Goal: Task Accomplishment & Management: Manage account settings

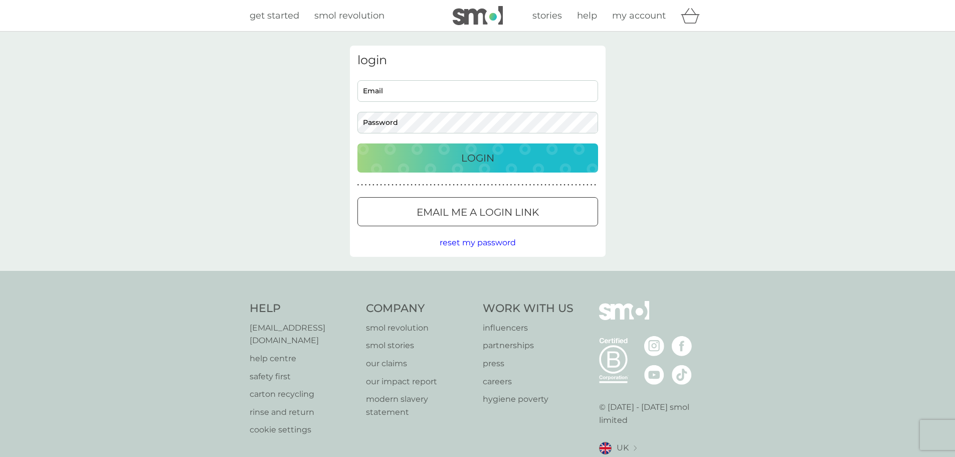
click at [509, 89] on input "Email" at bounding box center [478, 91] width 241 height 22
type input "[EMAIL_ADDRESS][DOMAIN_NAME]"
click at [473, 167] on button "Login" at bounding box center [478, 157] width 241 height 29
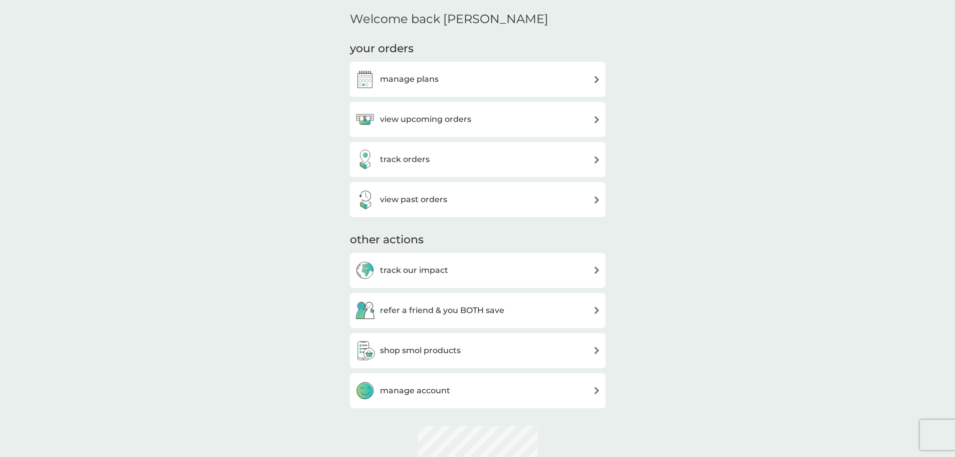
scroll to position [251, 0]
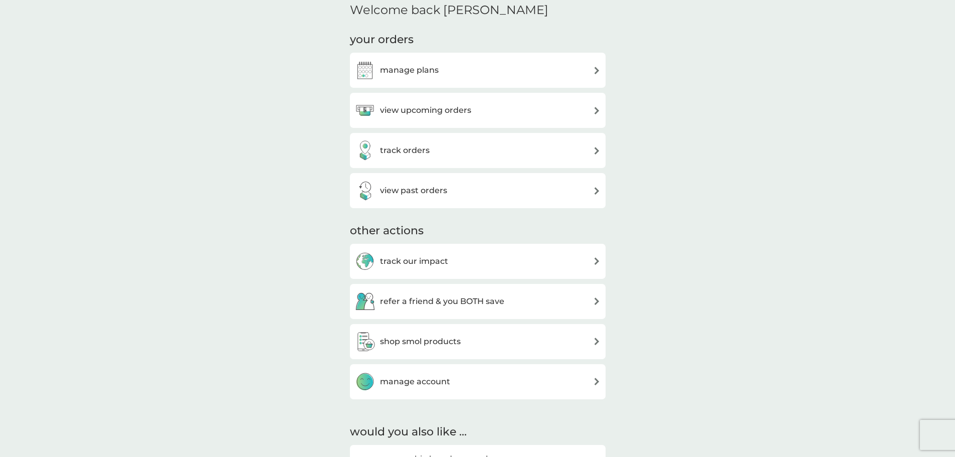
click at [467, 71] on div "manage plans" at bounding box center [478, 70] width 246 height 20
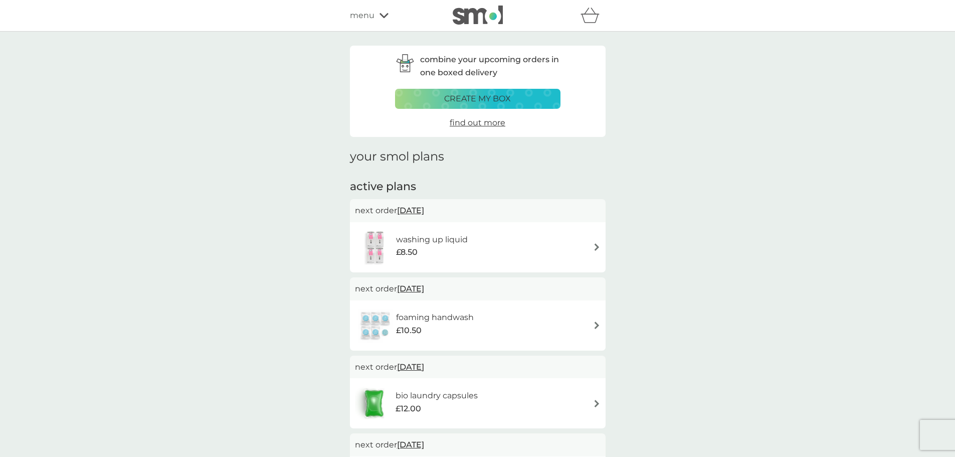
click at [596, 328] on img at bounding box center [597, 325] width 8 height 8
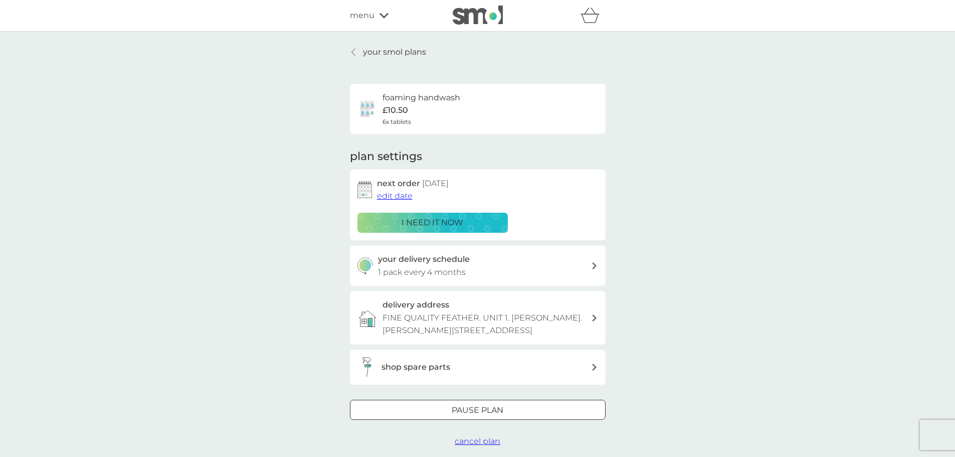
click at [597, 268] on icon at bounding box center [594, 265] width 5 height 7
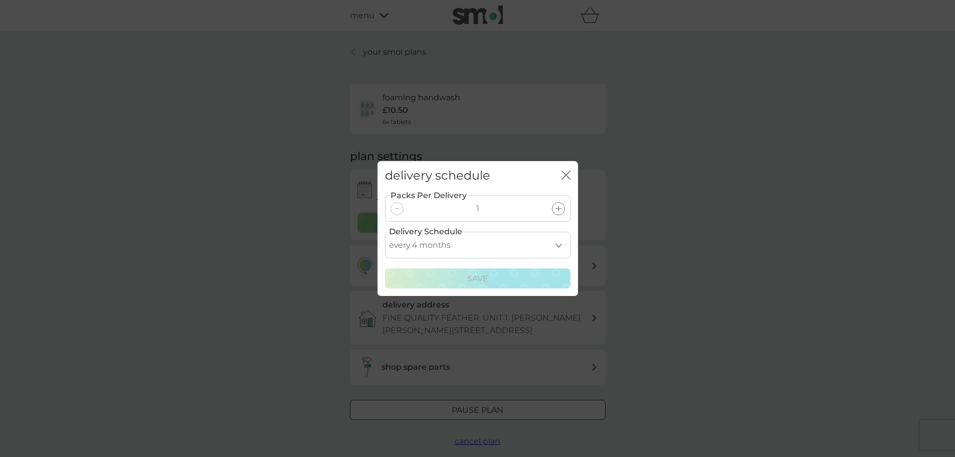
click at [566, 247] on select "every 1 month every 2 months every 3 months every 4 months every 5 months every…" at bounding box center [478, 245] width 186 height 27
select select "6"
click at [385, 232] on select "every 1 month every 2 months every 3 months every 4 months every 5 months every…" at bounding box center [478, 245] width 186 height 27
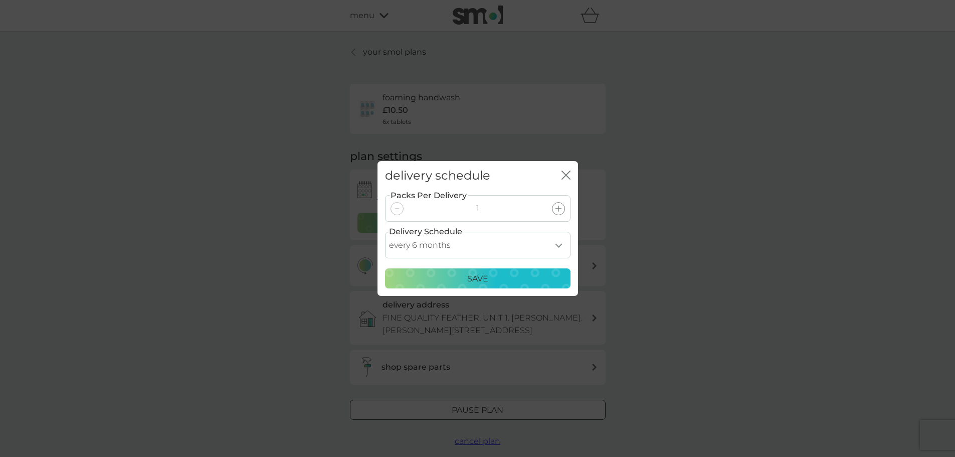
click at [497, 279] on div "Save" at bounding box center [478, 278] width 173 height 13
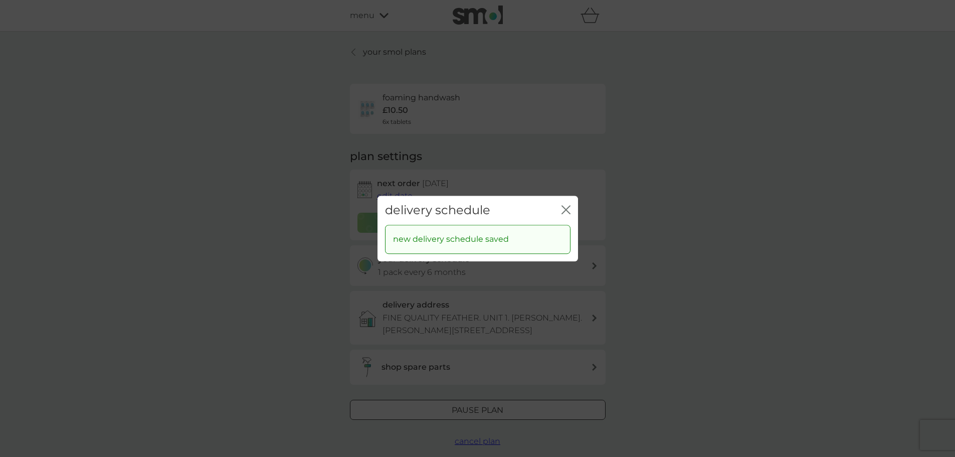
click at [564, 210] on icon "close" at bounding box center [566, 209] width 9 height 9
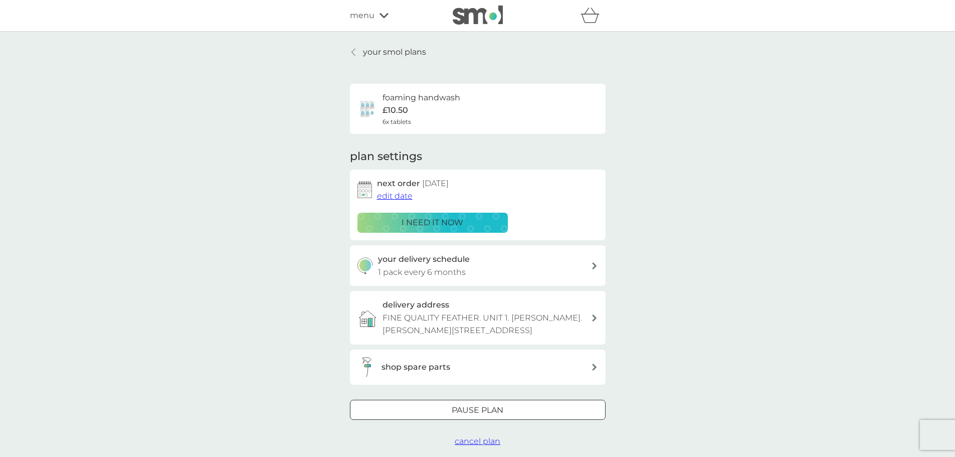
click at [351, 51] on div at bounding box center [354, 52] width 7 height 8
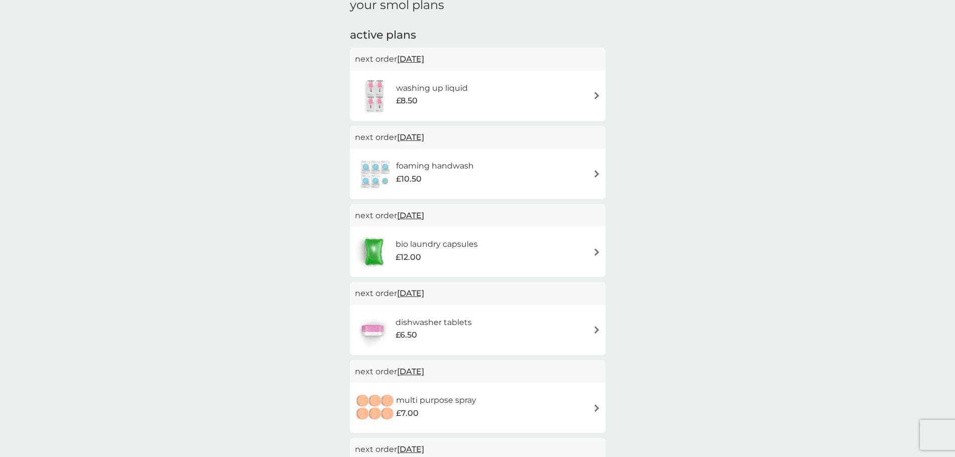
scroll to position [150, 0]
click at [424, 142] on span "10 Nov 2025" at bounding box center [410, 138] width 27 height 20
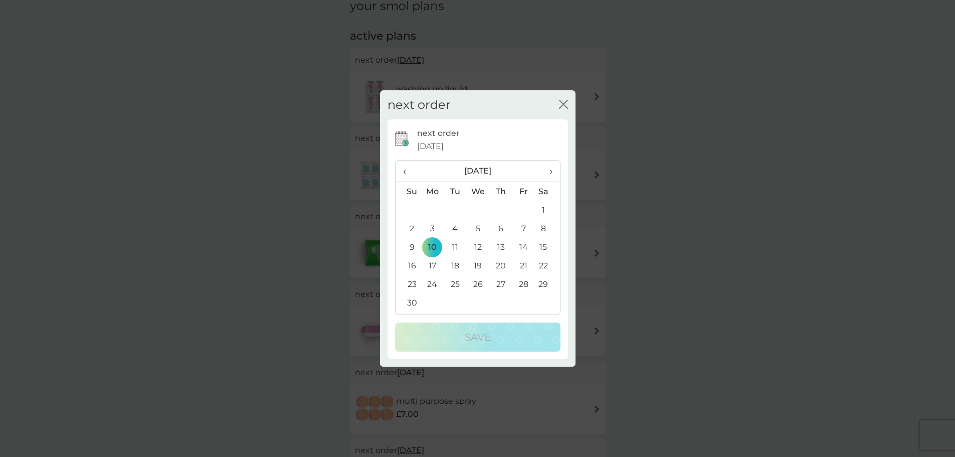
click at [556, 105] on div "next order close" at bounding box center [478, 105] width 196 height 30
click at [562, 106] on icon "close" at bounding box center [562, 104] width 4 height 8
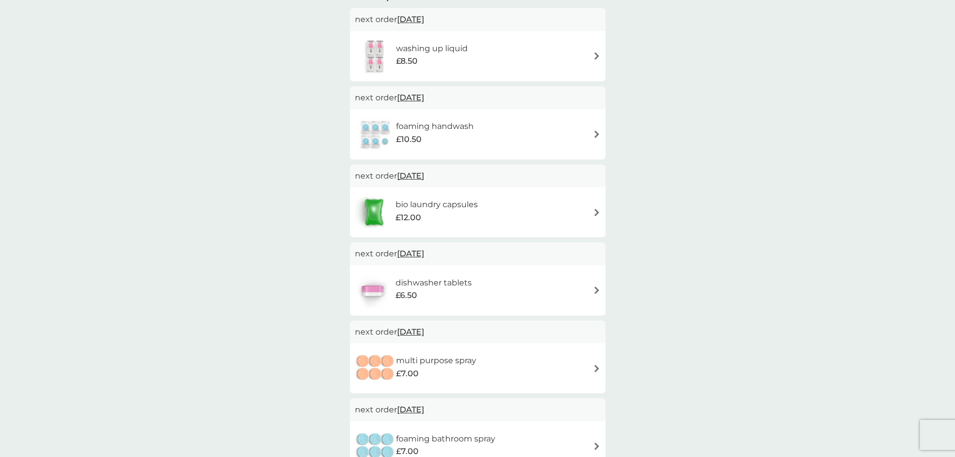
scroll to position [50, 0]
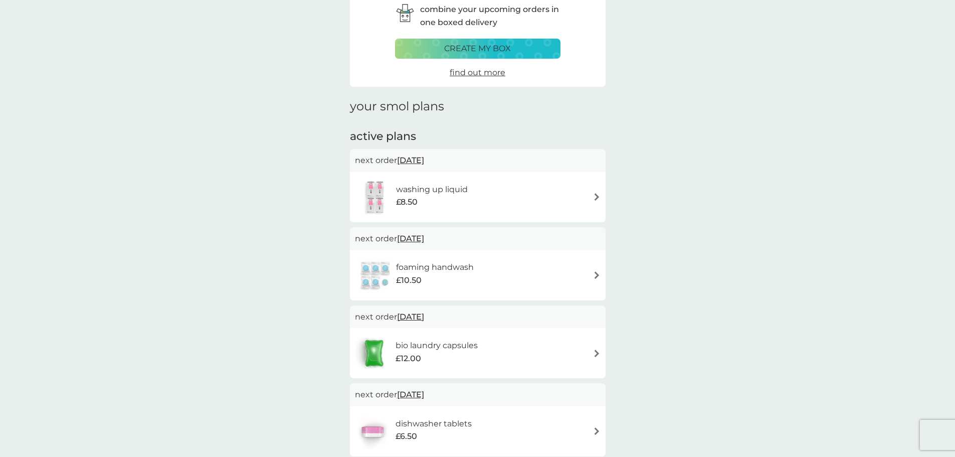
click at [424, 235] on span "10 Nov 2025" at bounding box center [410, 239] width 27 height 20
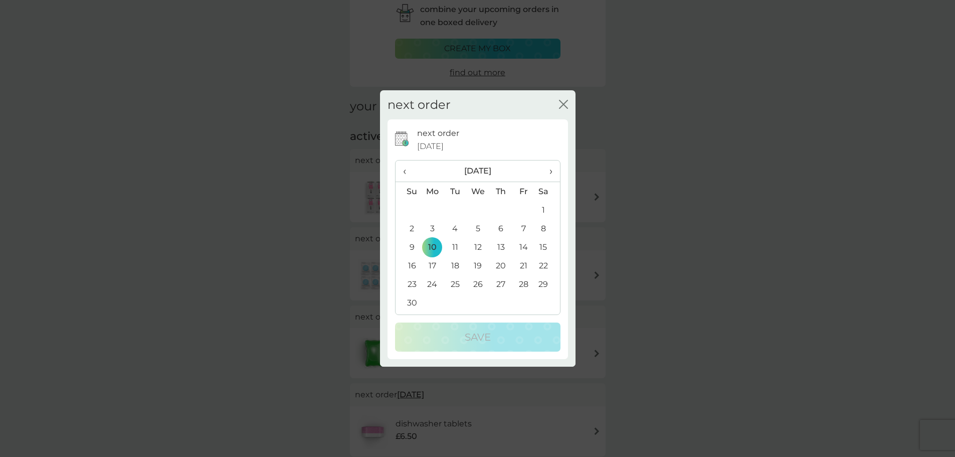
click at [546, 176] on span "›" at bounding box center [547, 170] width 10 height 21
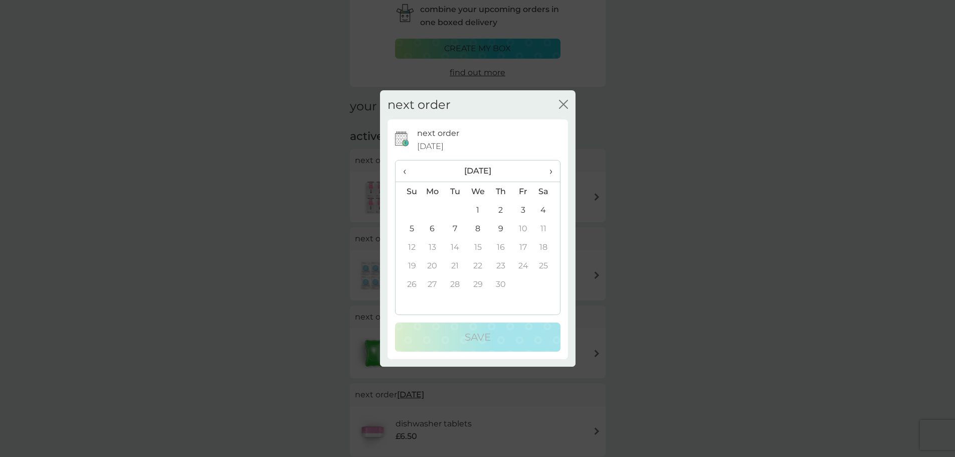
click at [546, 176] on span "›" at bounding box center [547, 170] width 10 height 21
click at [407, 173] on span "‹" at bounding box center [408, 170] width 11 height 21
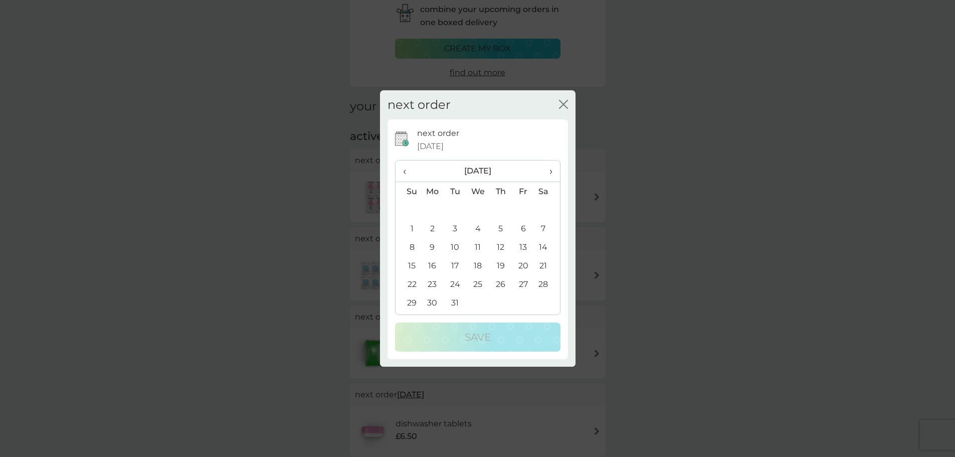
click at [549, 169] on span "›" at bounding box center [547, 170] width 10 height 21
click at [477, 231] on td "8" at bounding box center [477, 228] width 23 height 19
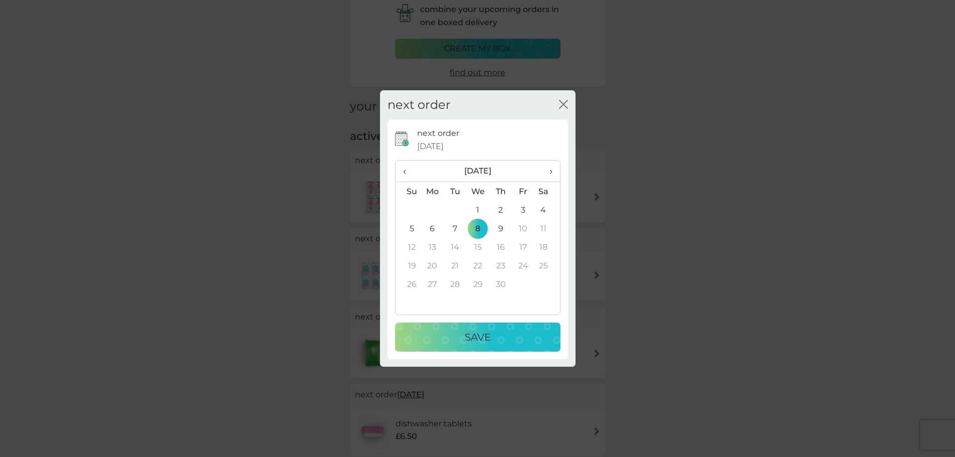
click at [499, 335] on div "Save" at bounding box center [477, 337] width 145 height 16
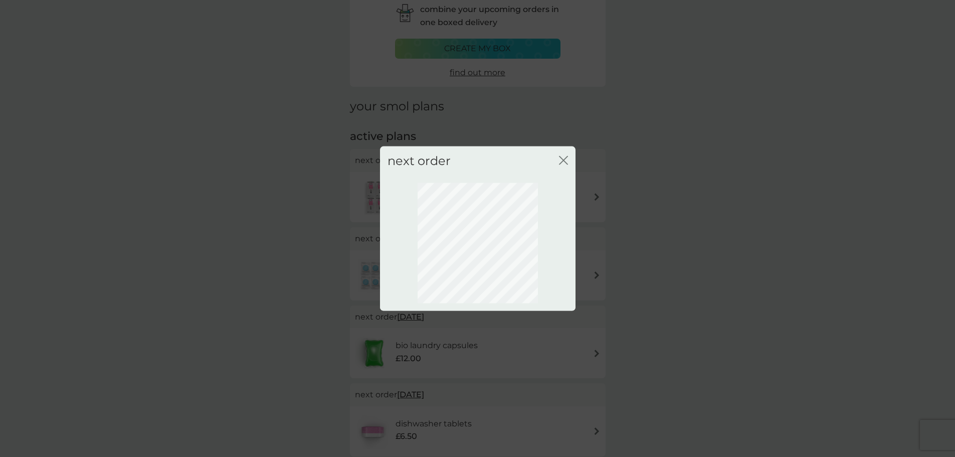
scroll to position [0, 0]
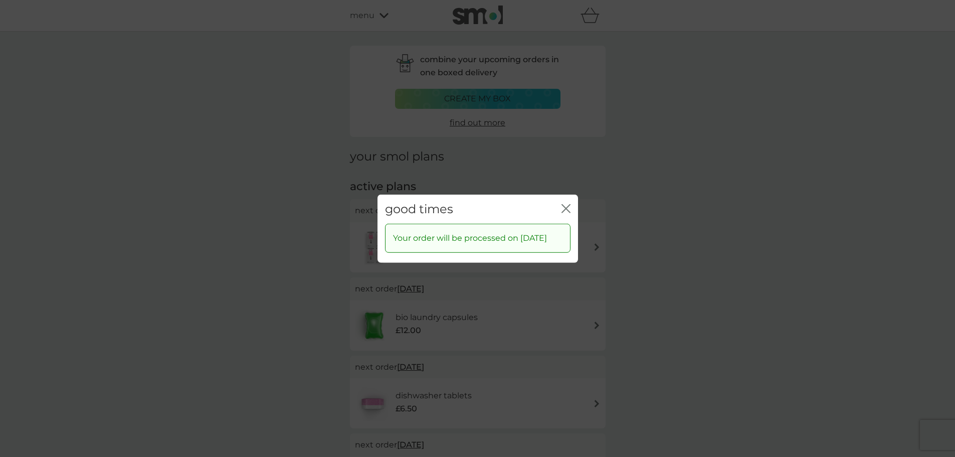
click at [568, 206] on icon "close" at bounding box center [566, 208] width 9 height 9
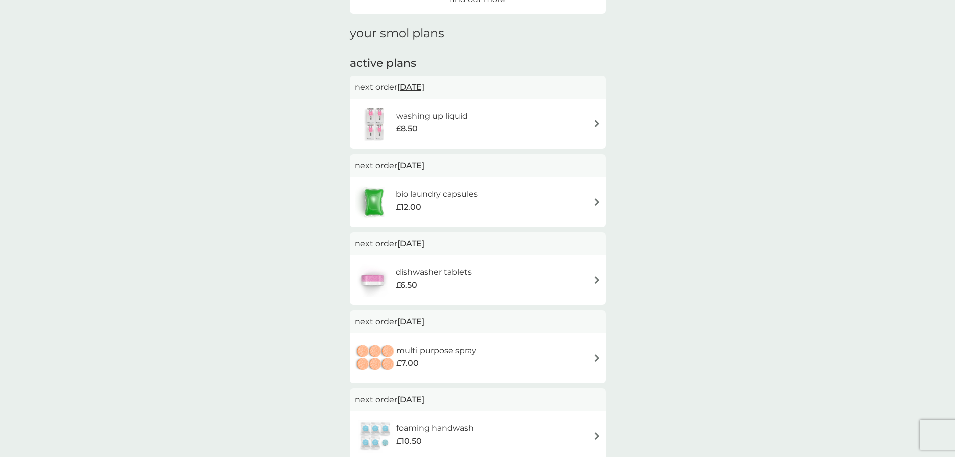
scroll to position [150, 0]
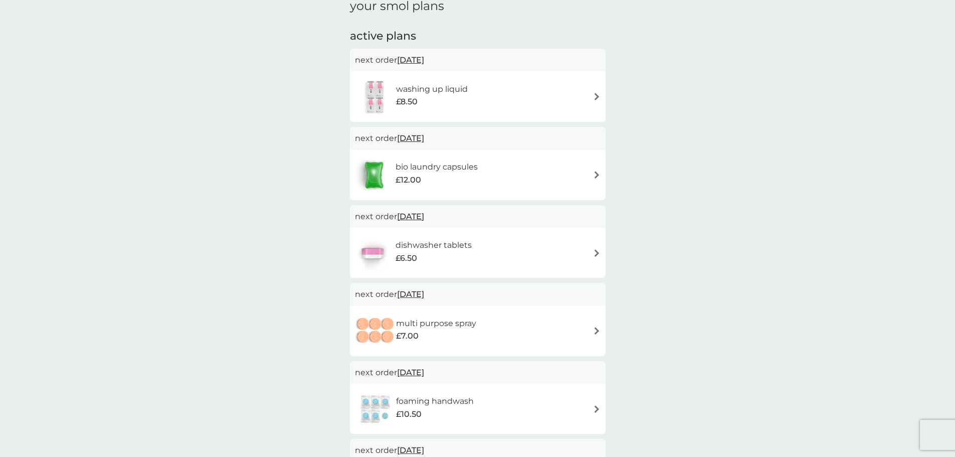
click at [592, 99] on div "washing up liquid £8.50" at bounding box center [478, 96] width 246 height 35
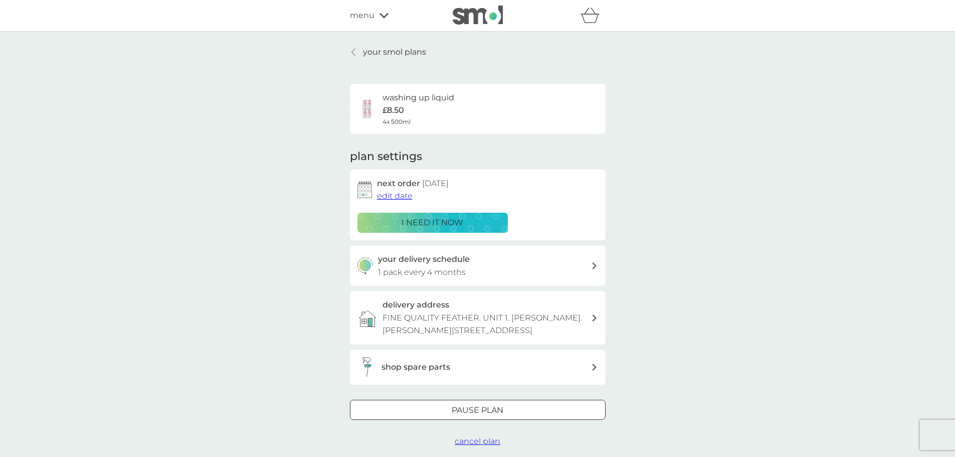
click at [409, 199] on span "edit date" at bounding box center [395, 196] width 36 height 10
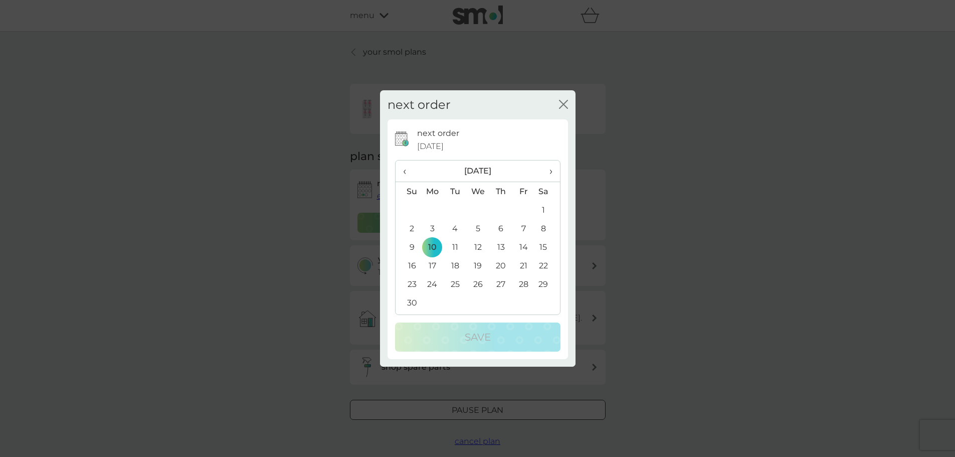
click at [547, 177] on span "›" at bounding box center [547, 170] width 10 height 21
click at [429, 212] on td "1" at bounding box center [432, 210] width 23 height 19
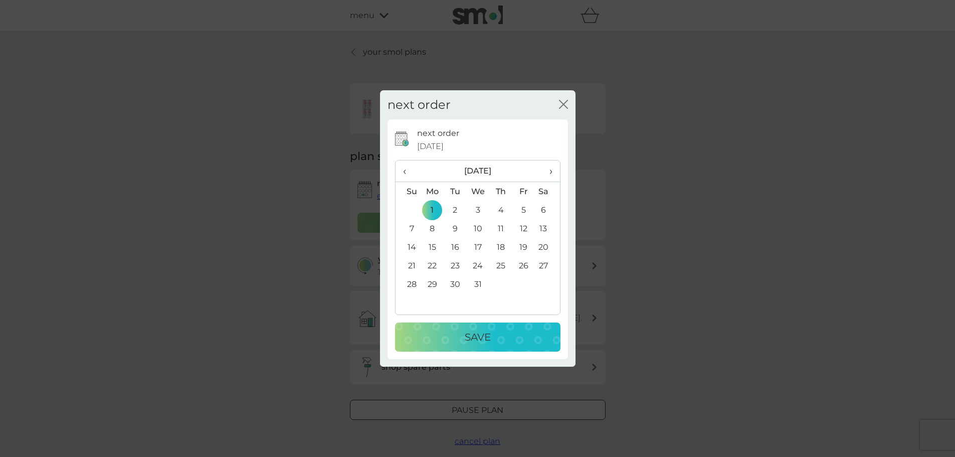
click at [458, 333] on div "Save" at bounding box center [477, 337] width 145 height 16
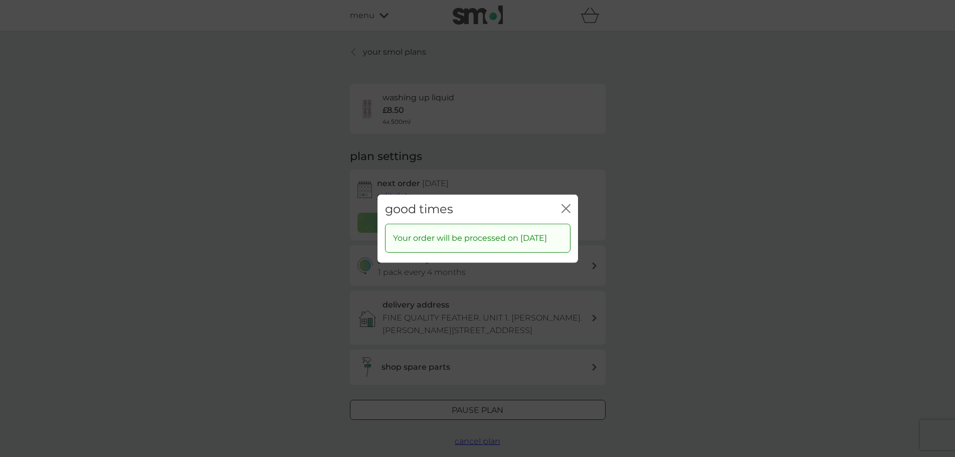
click at [572, 198] on div "good times close" at bounding box center [478, 209] width 201 height 30
click at [571, 198] on div "good times close" at bounding box center [478, 209] width 201 height 30
click at [570, 204] on icon "close" at bounding box center [566, 208] width 9 height 9
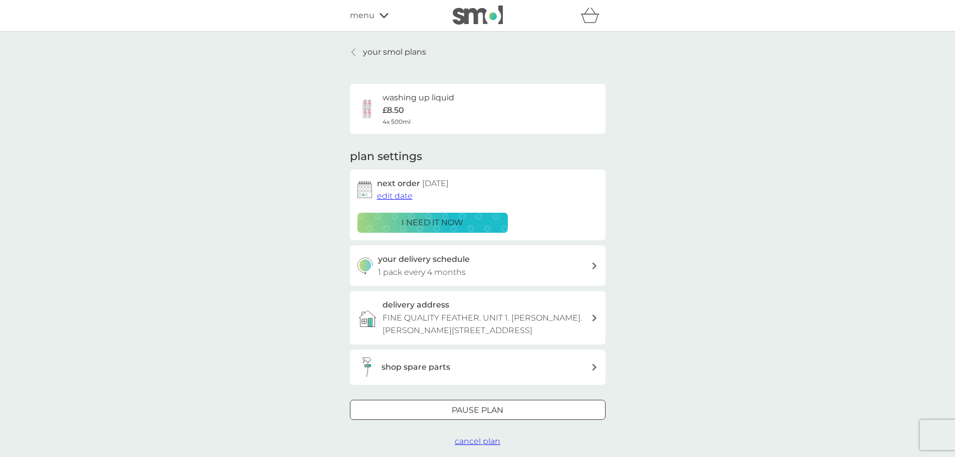
click at [376, 52] on p "your smol plans" at bounding box center [394, 52] width 63 height 13
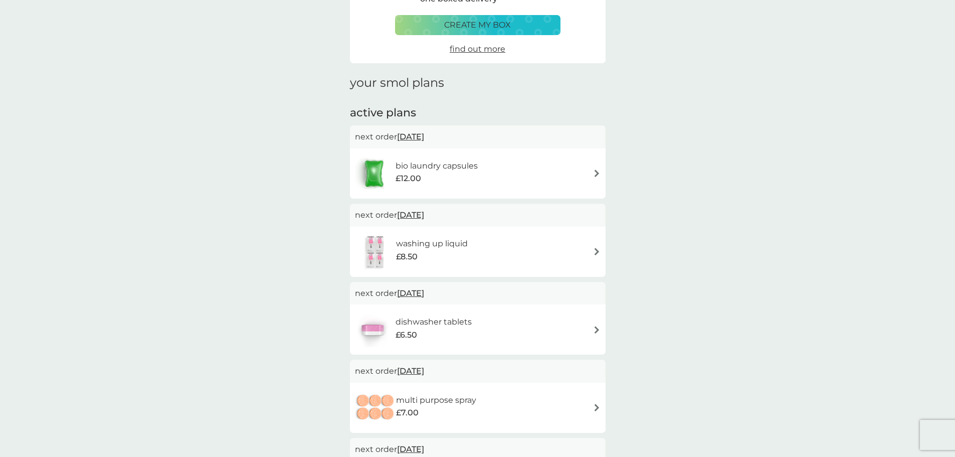
scroll to position [100, 0]
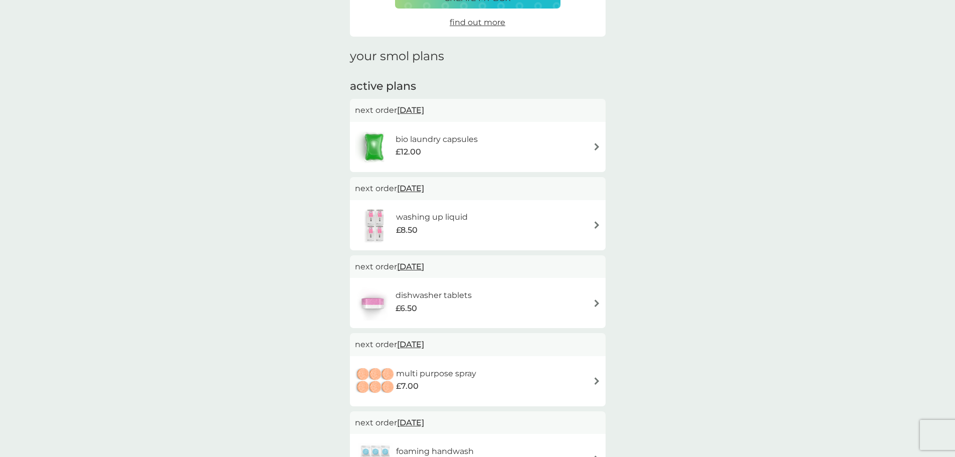
click at [595, 148] on img at bounding box center [597, 147] width 8 height 8
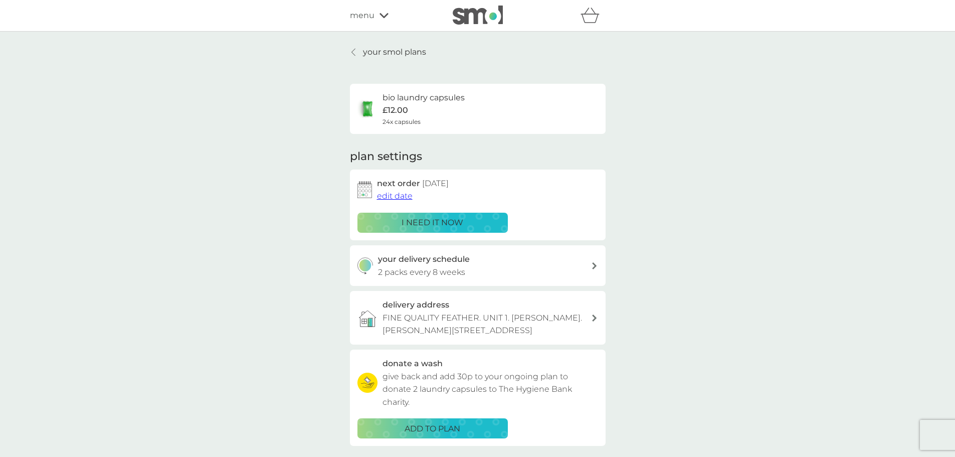
click at [390, 196] on span "edit date" at bounding box center [395, 196] width 36 height 10
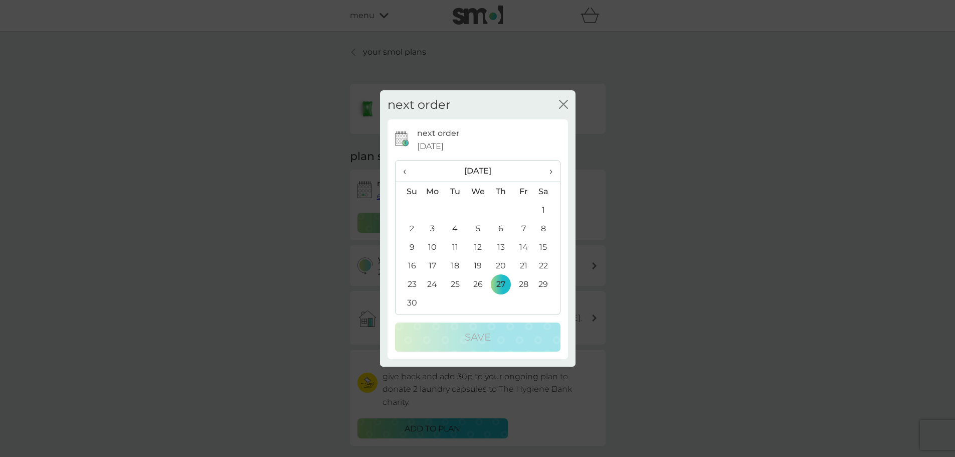
click at [499, 242] on td "13" at bounding box center [501, 247] width 23 height 19
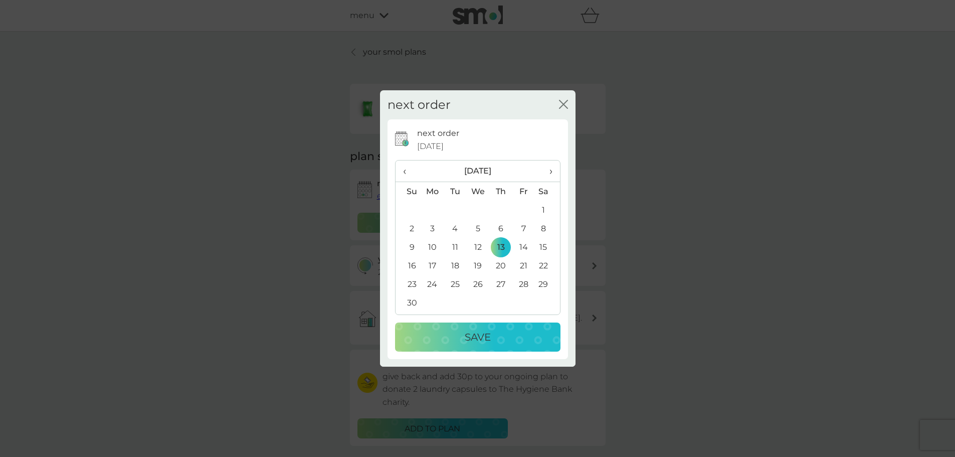
click at [507, 325] on button "Save" at bounding box center [478, 337] width 166 height 29
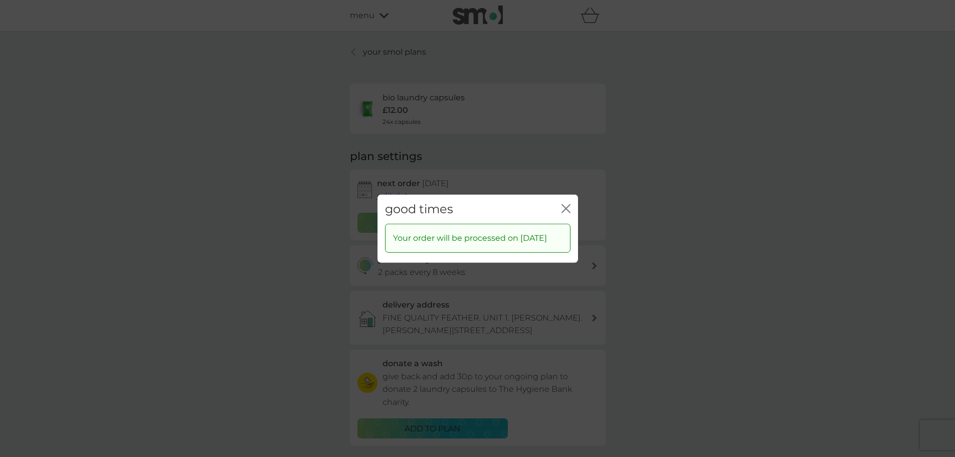
click at [562, 204] on icon "close" at bounding box center [566, 208] width 9 height 9
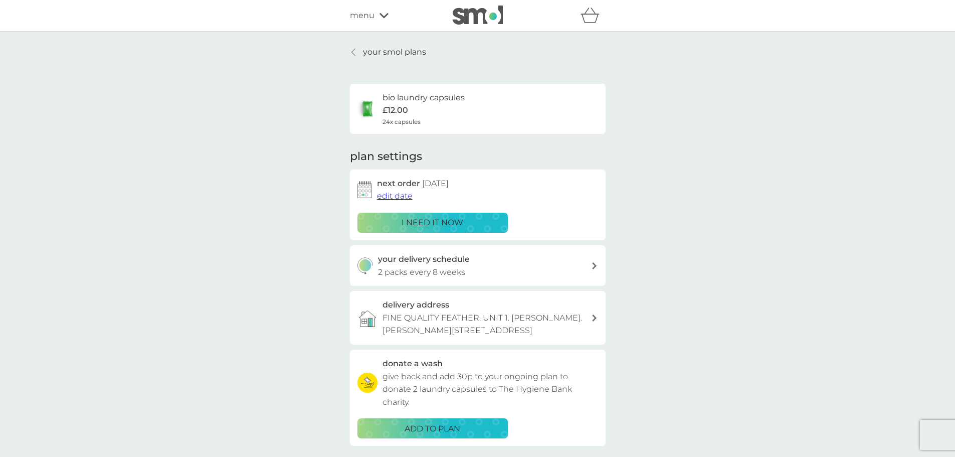
click at [389, 51] on p "your smol plans" at bounding box center [394, 52] width 63 height 13
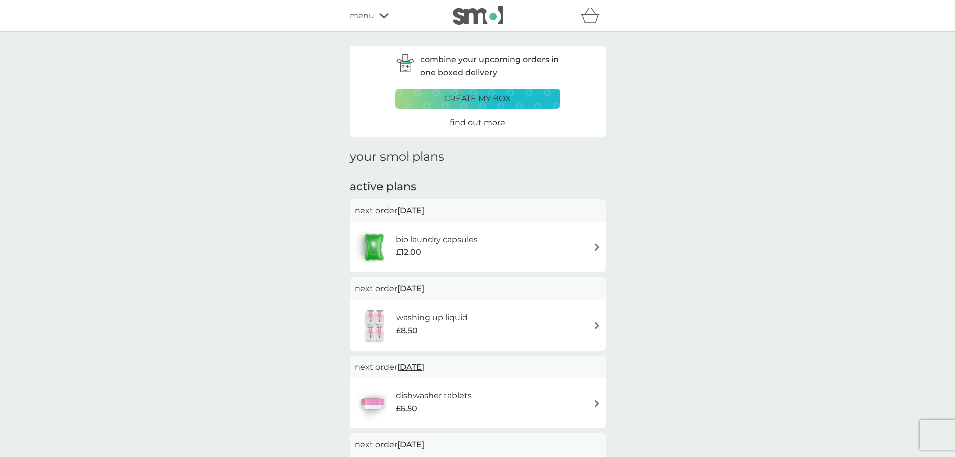
click at [600, 400] on img at bounding box center [597, 404] width 8 height 8
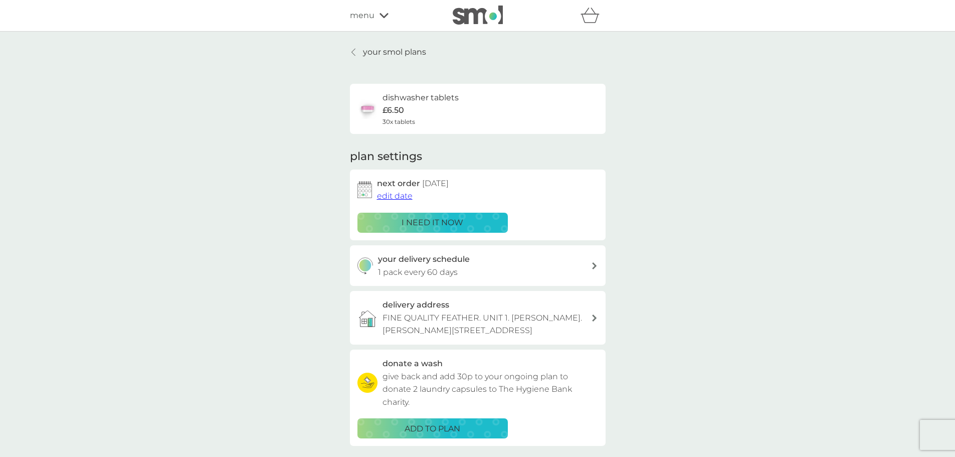
click at [397, 198] on span "edit date" at bounding box center [395, 196] width 36 height 10
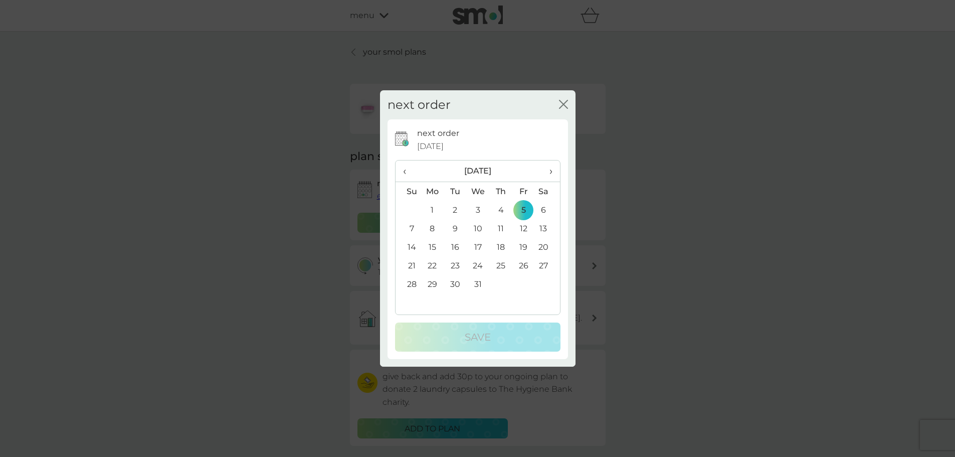
click at [401, 171] on th "‹" at bounding box center [409, 171] width 26 height 22
click at [501, 253] on td "13" at bounding box center [501, 247] width 23 height 19
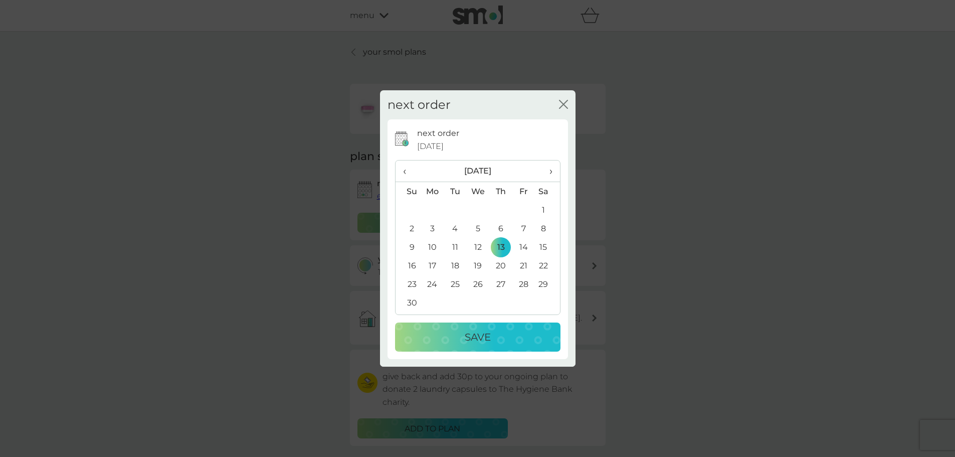
click at [501, 343] on div "Save" at bounding box center [477, 337] width 145 height 16
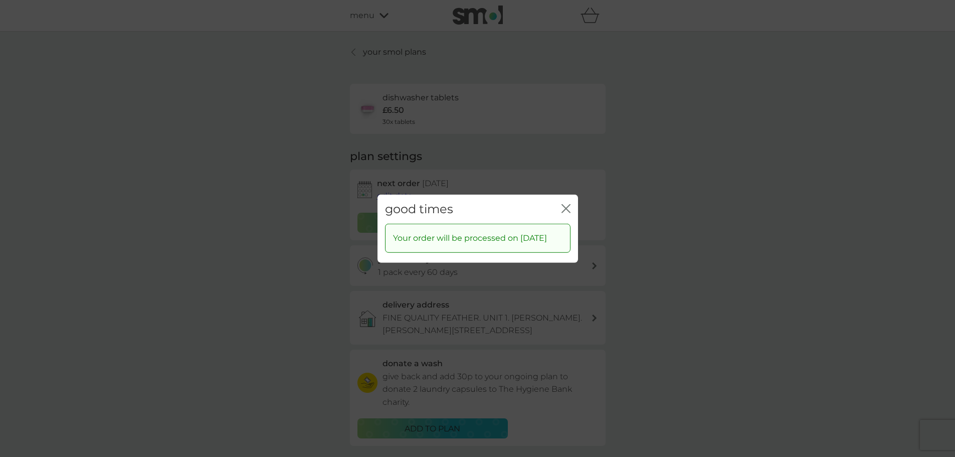
click at [574, 201] on div "good times close" at bounding box center [478, 209] width 201 height 30
click at [571, 201] on div "good times close" at bounding box center [478, 209] width 201 height 30
click at [569, 204] on icon "close" at bounding box center [566, 208] width 9 height 9
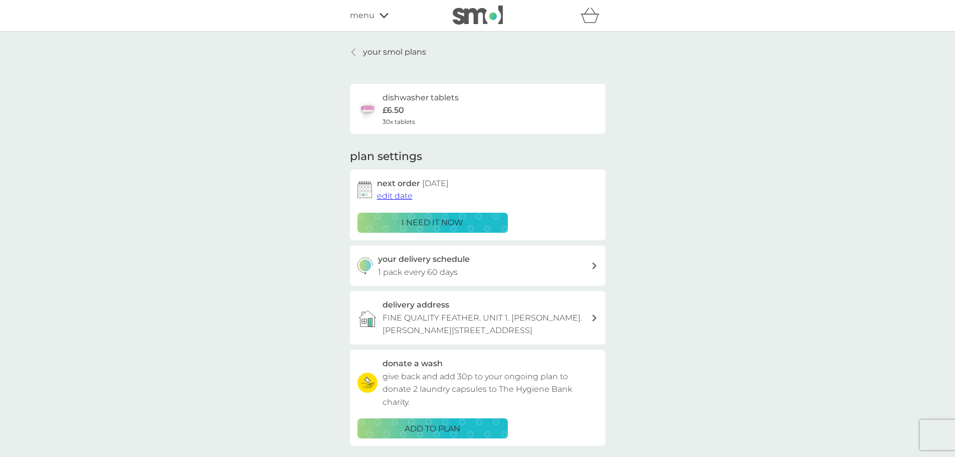
click at [395, 57] on p "your smol plans" at bounding box center [394, 52] width 63 height 13
